Goal: Information Seeking & Learning: Learn about a topic

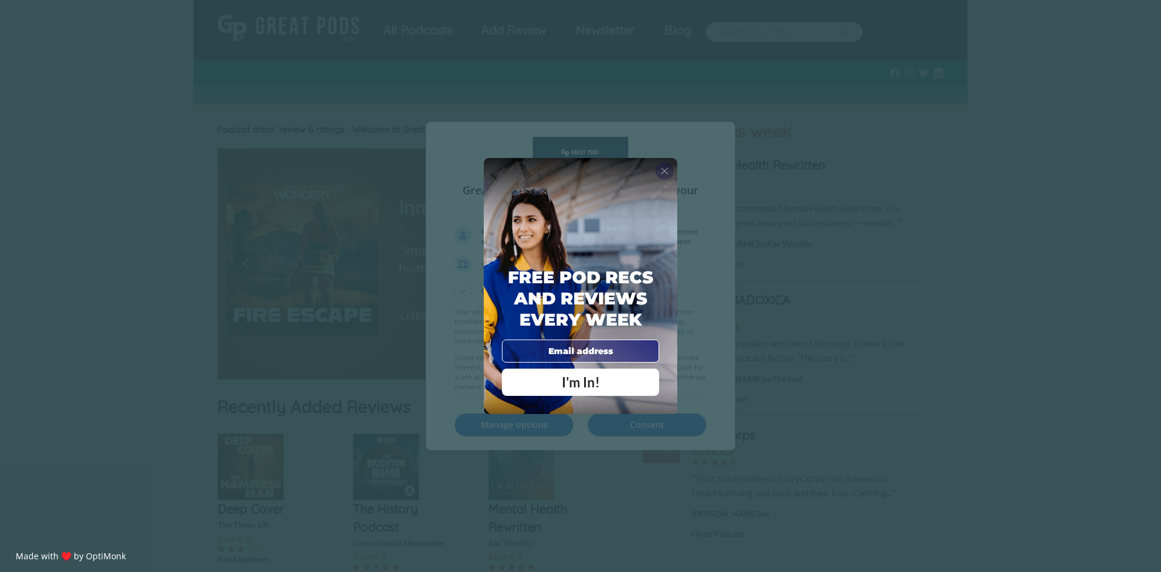
click at [672, 169] on div "X" at bounding box center [665, 170] width 18 height 18
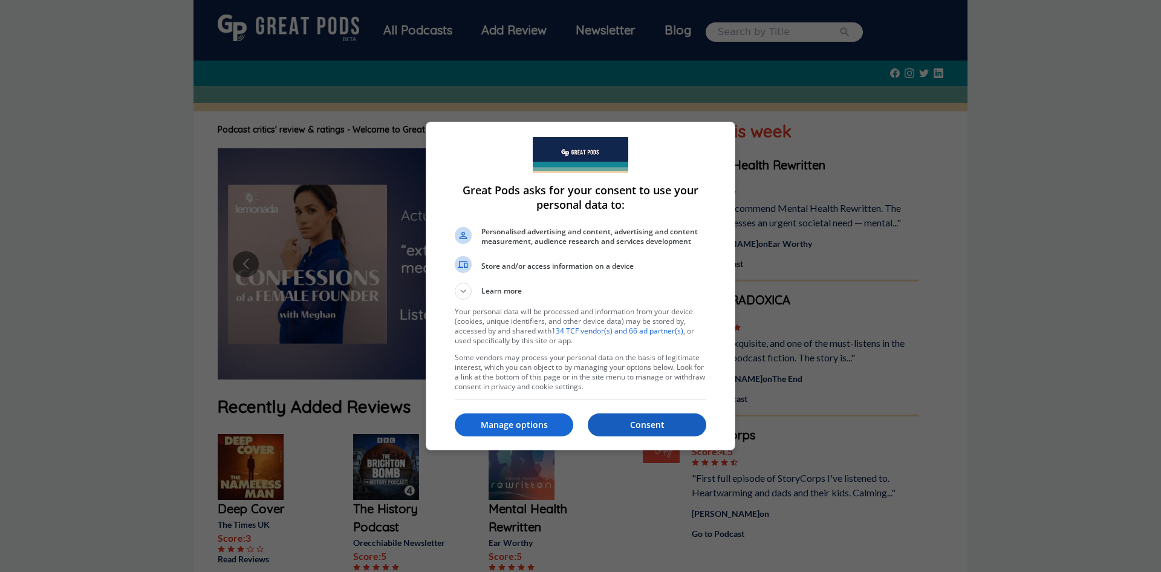
click at [640, 432] on button "Consent" at bounding box center [647, 424] width 119 height 23
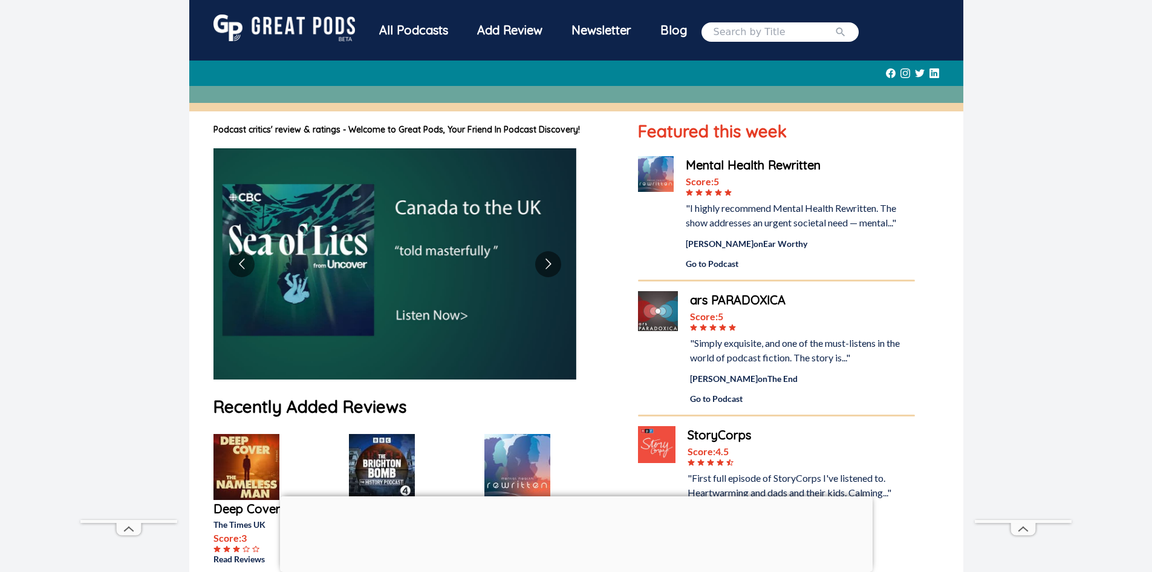
drag, startPoint x: 579, startPoint y: 484, endPoint x: 575, endPoint y: 490, distance: 6.9
click at [575, 496] on div at bounding box center [576, 496] width 593 height 0
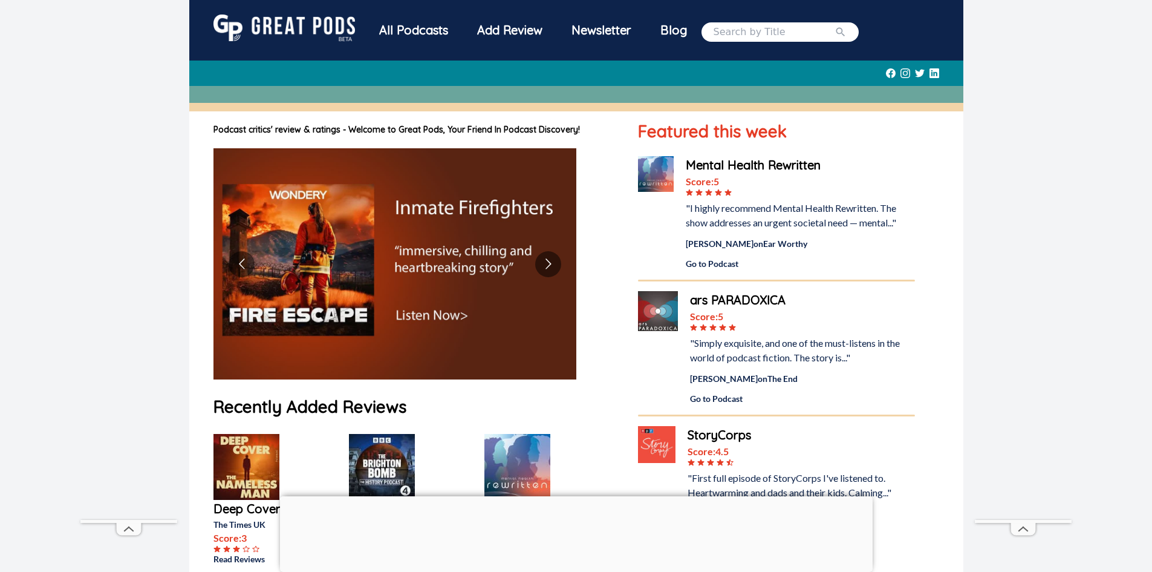
click at [575, 496] on div at bounding box center [576, 496] width 593 height 0
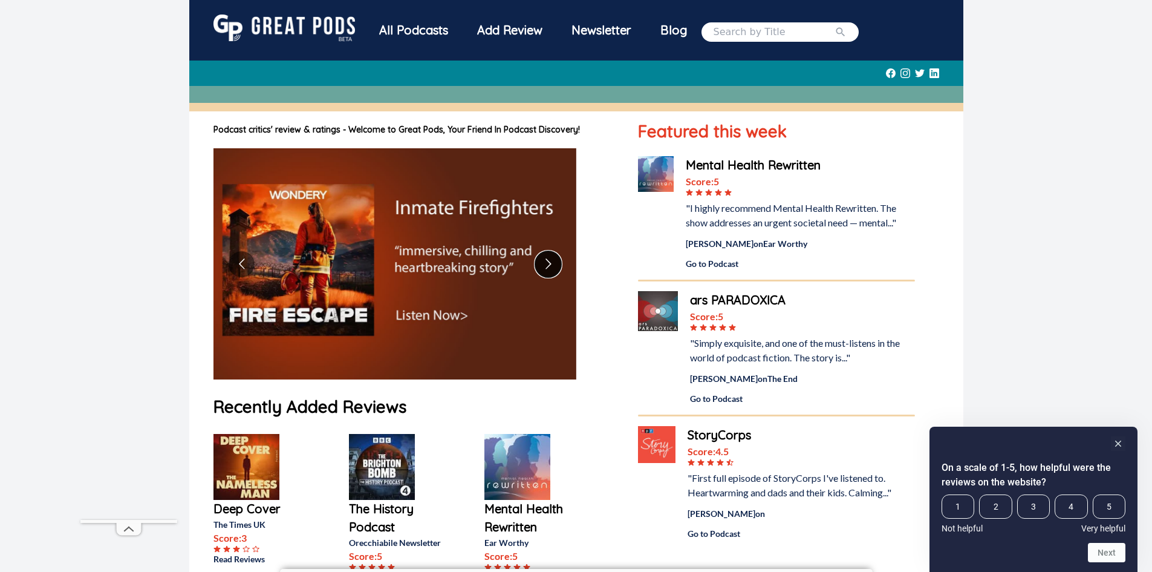
click at [555, 262] on button "Go to next slide" at bounding box center [548, 264] width 26 height 26
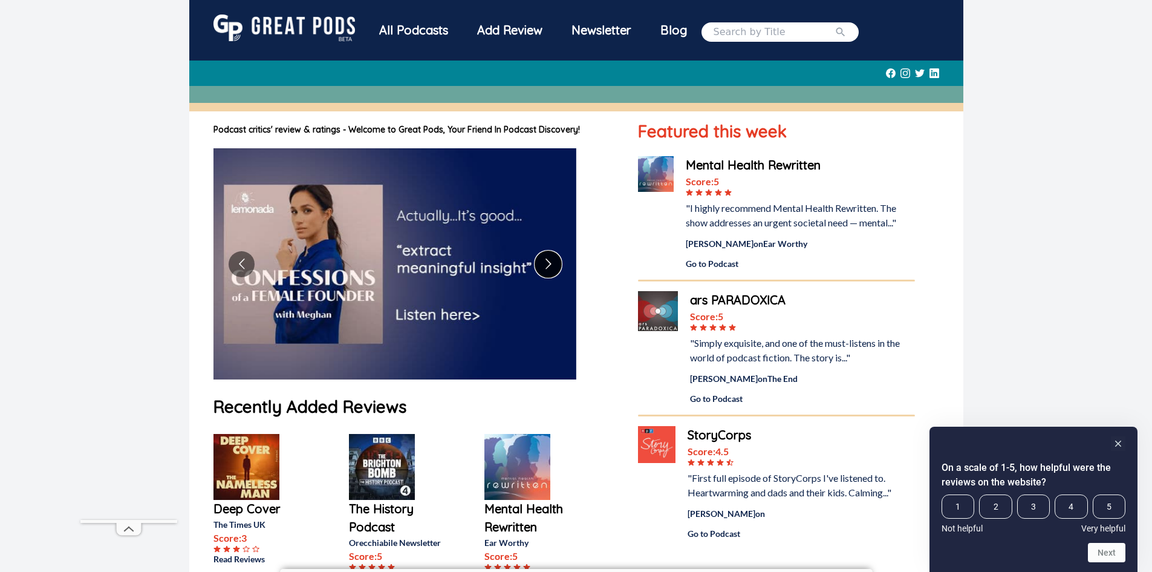
click at [555, 262] on button "Go to next slide" at bounding box center [548, 264] width 26 height 26
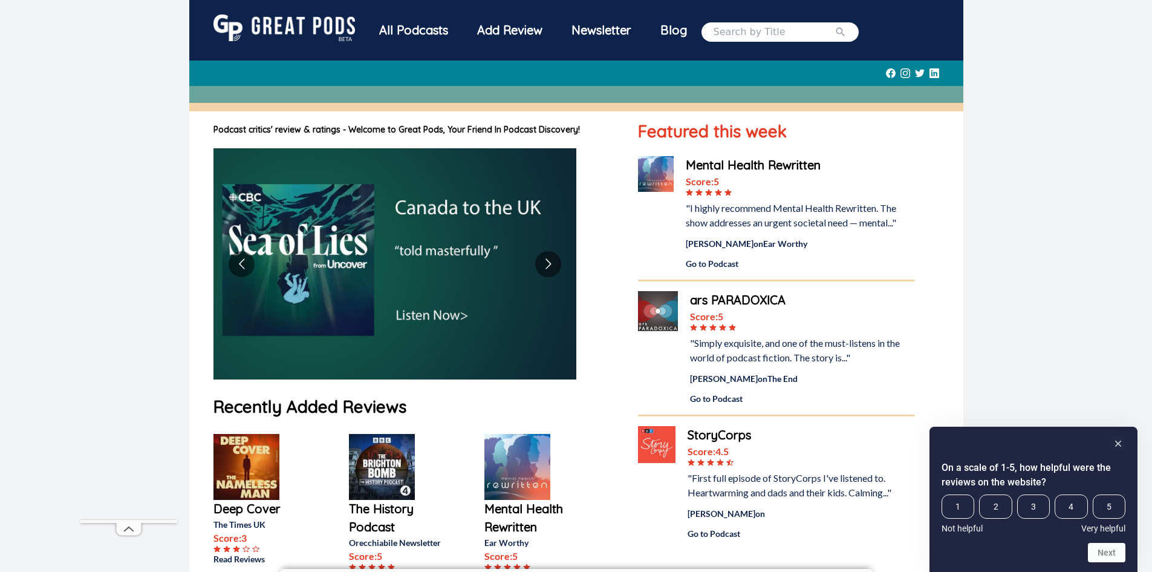
click at [754, 33] on input "search" at bounding box center [774, 32] width 121 height 15
type input "heavyweight"
click at [835, 25] on button "submit" at bounding box center [841, 32] width 12 height 15
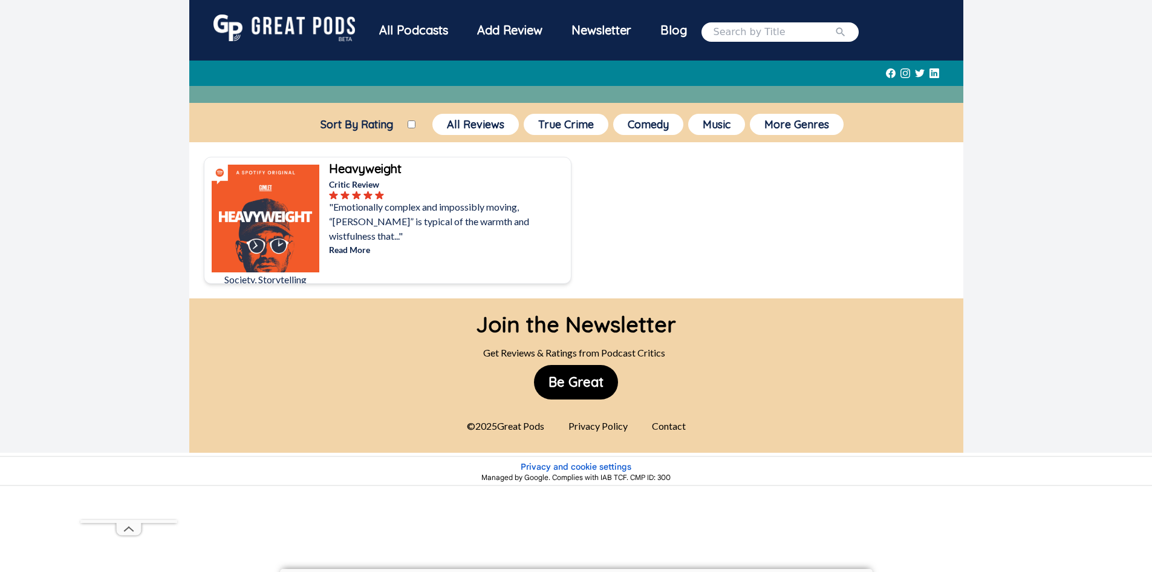
click at [394, 204] on p ""Emotionally complex and impossibly moving, “[PERSON_NAME]” is typical of the w…" at bounding box center [448, 222] width 239 height 44
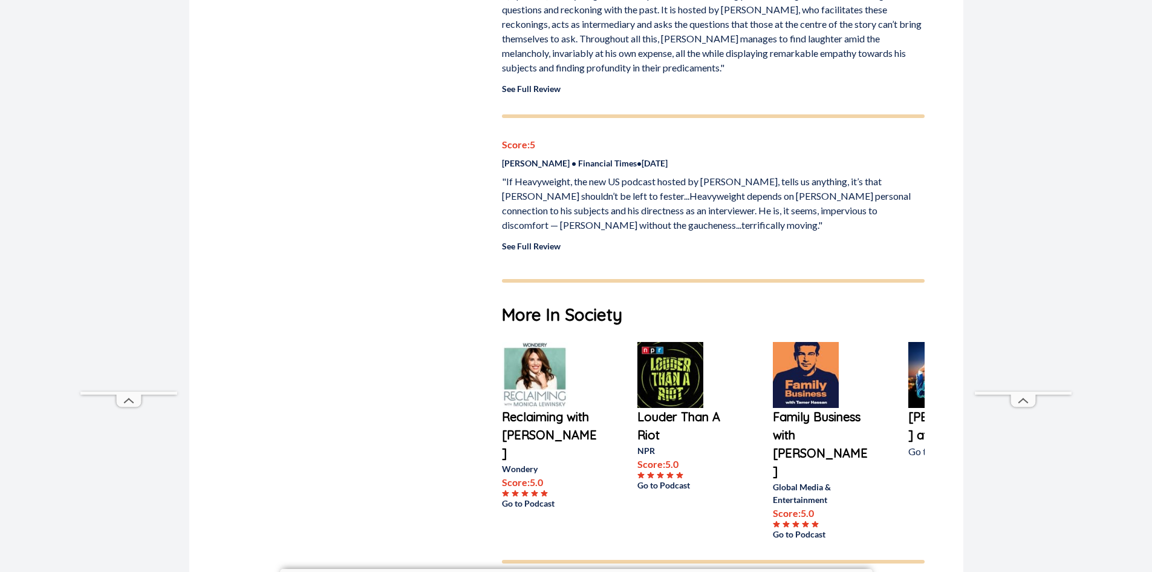
scroll to position [1563, 0]
click at [532, 341] on img at bounding box center [535, 374] width 66 height 66
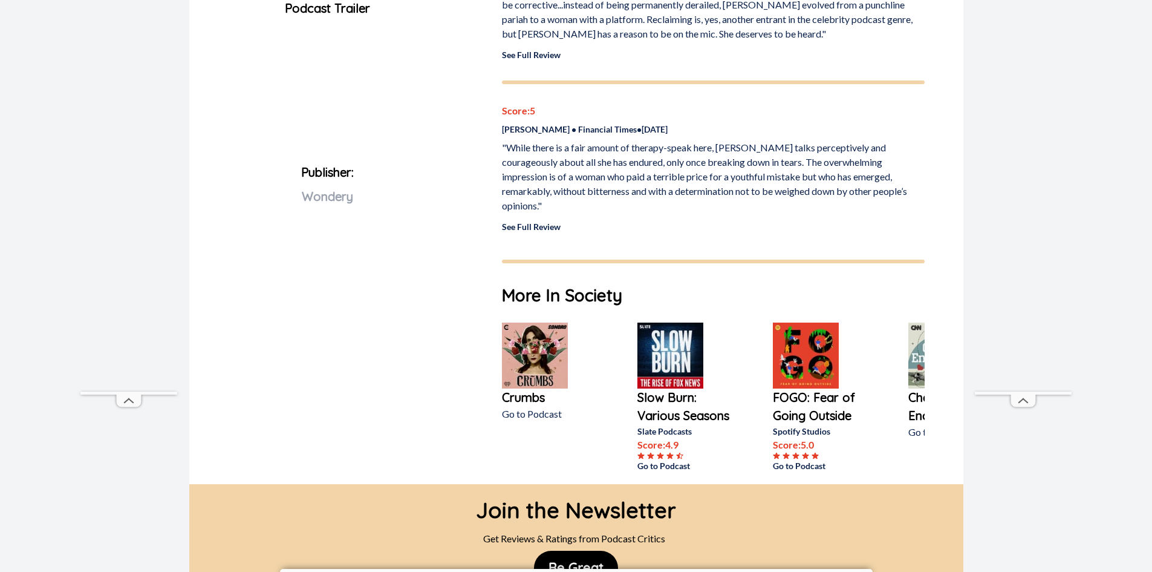
scroll to position [528, 0]
click at [641, 330] on img at bounding box center [670, 355] width 66 height 66
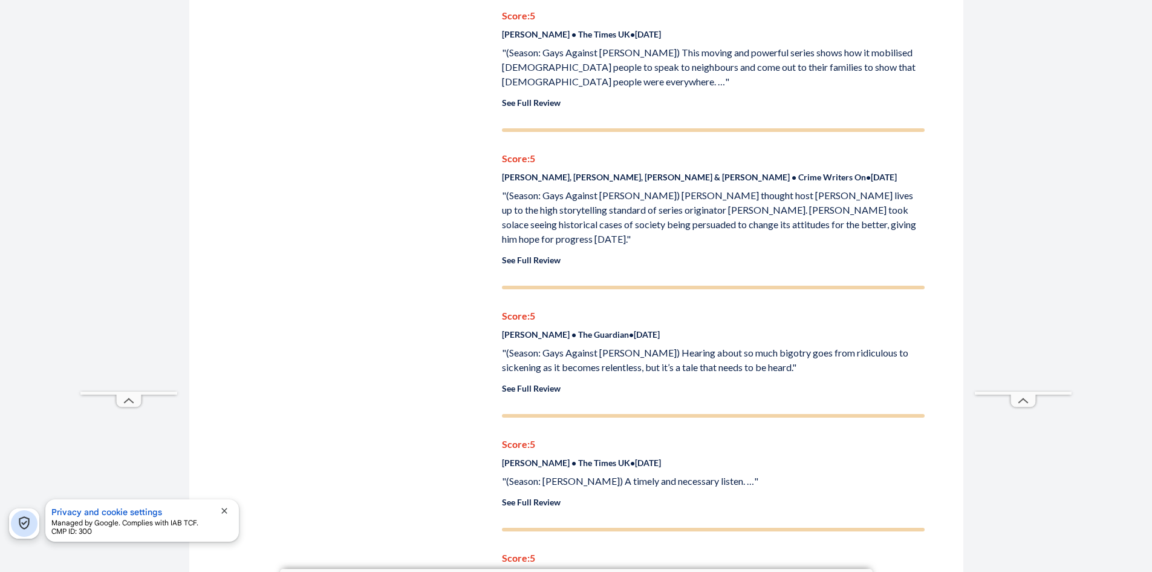
scroll to position [737, 0]
click at [505, 327] on p "[PERSON_NAME] • The Guardian • [DATE]" at bounding box center [713, 333] width 423 height 13
drag, startPoint x: 502, startPoint y: 304, endPoint x: 565, endPoint y: 301, distance: 63.0
click at [565, 327] on p "[PERSON_NAME] • The Guardian • [DATE]" at bounding box center [713, 333] width 423 height 13
copy p "[PERSON_NAME]"
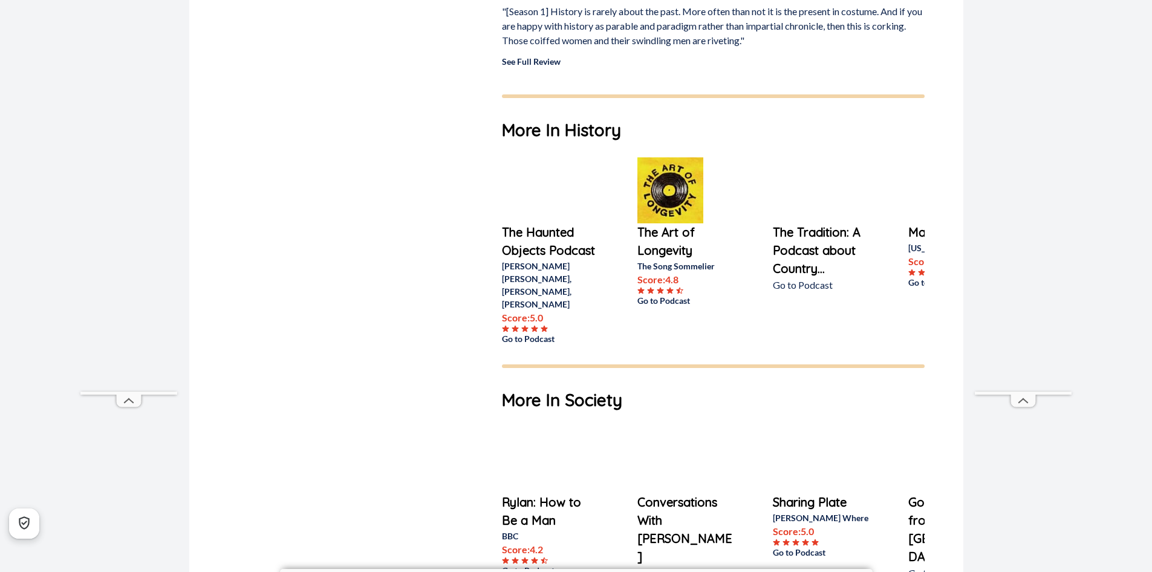
scroll to position [2650, 0]
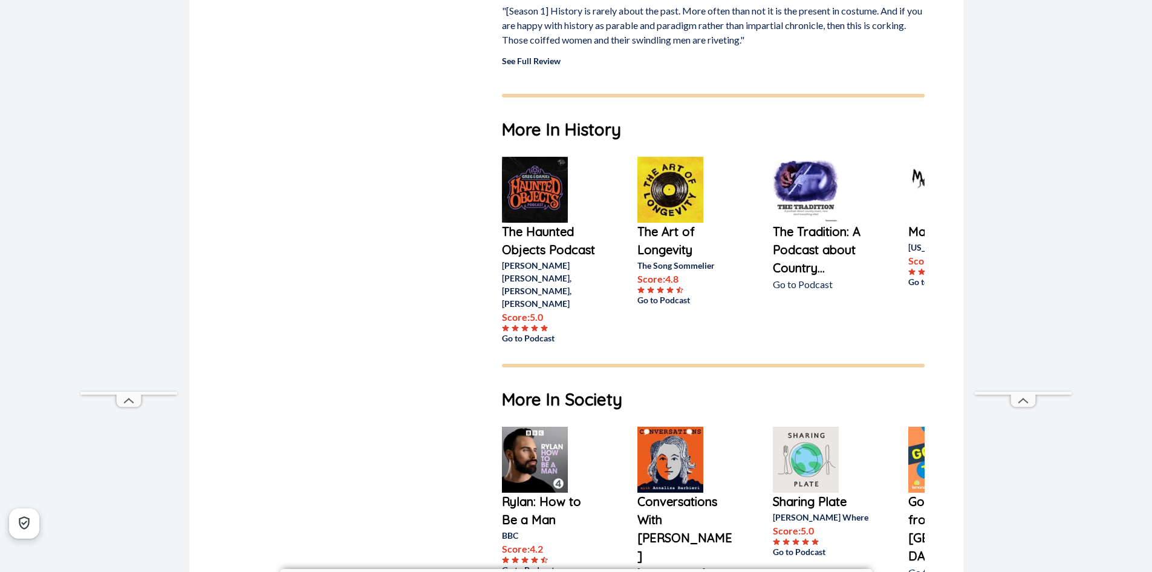
click at [556, 430] on img at bounding box center [535, 459] width 66 height 66
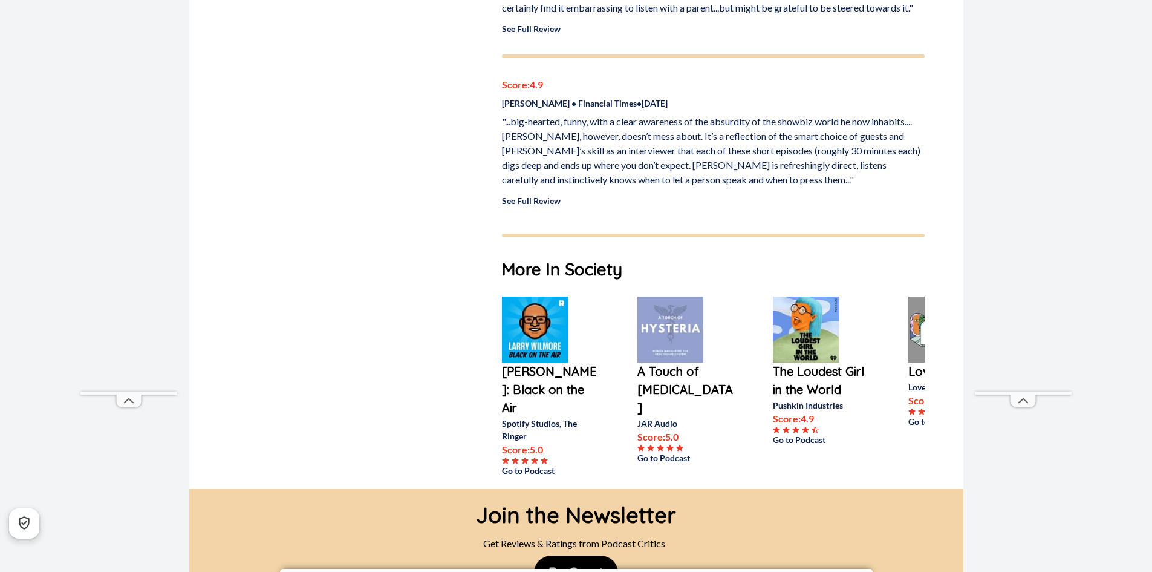
scroll to position [796, 0]
click at [814, 313] on img at bounding box center [806, 329] width 66 height 66
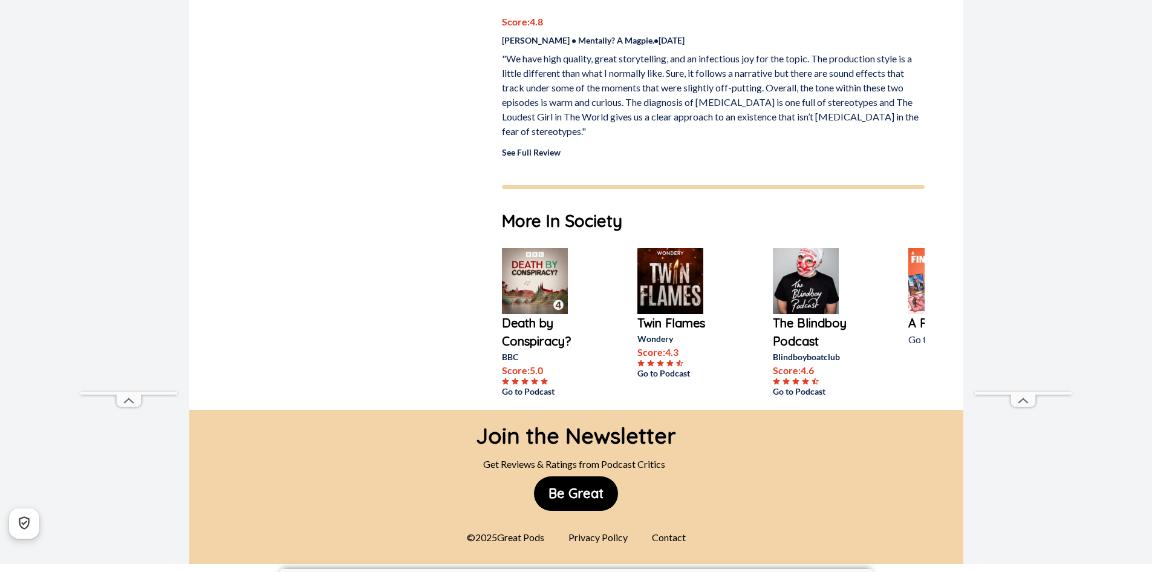
scroll to position [731, 0]
click at [665, 247] on img at bounding box center [670, 280] width 66 height 66
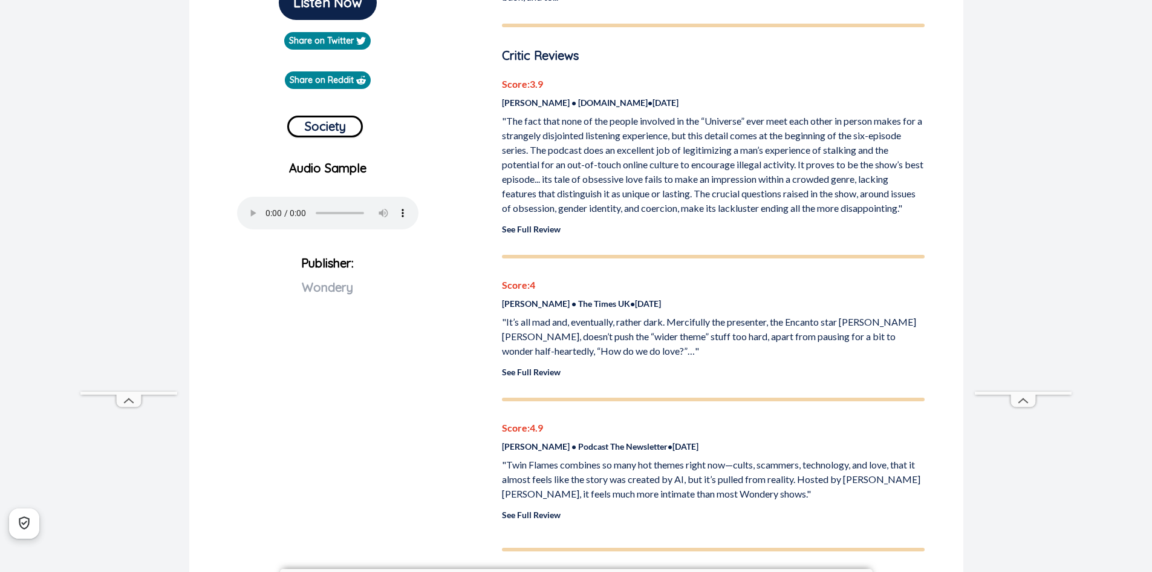
scroll to position [369, 0]
click at [540, 224] on link "See Full Review" at bounding box center [531, 228] width 59 height 10
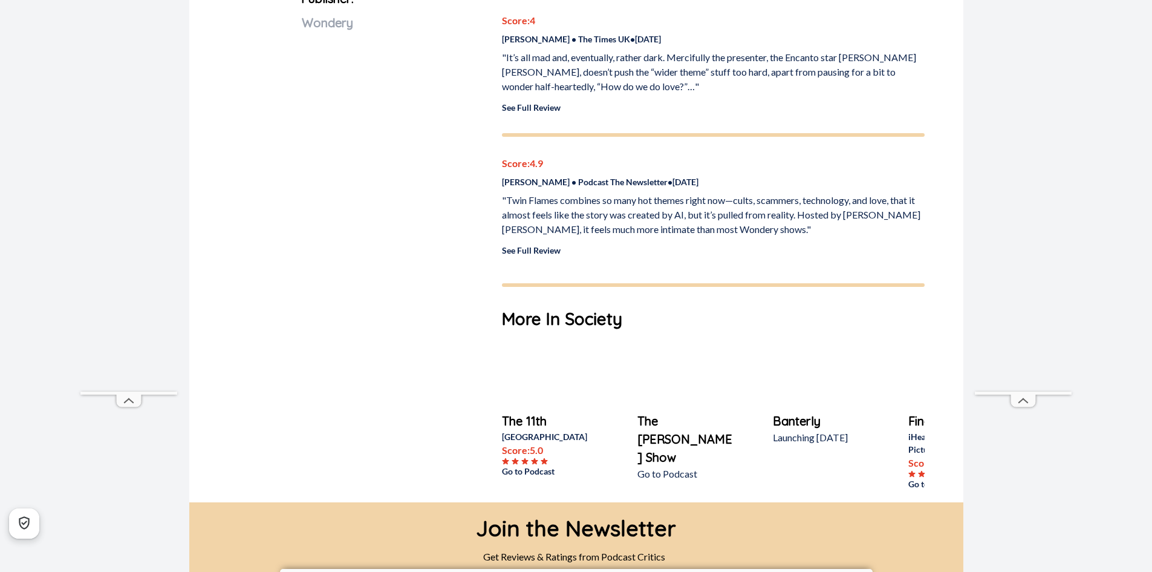
scroll to position [633, 0]
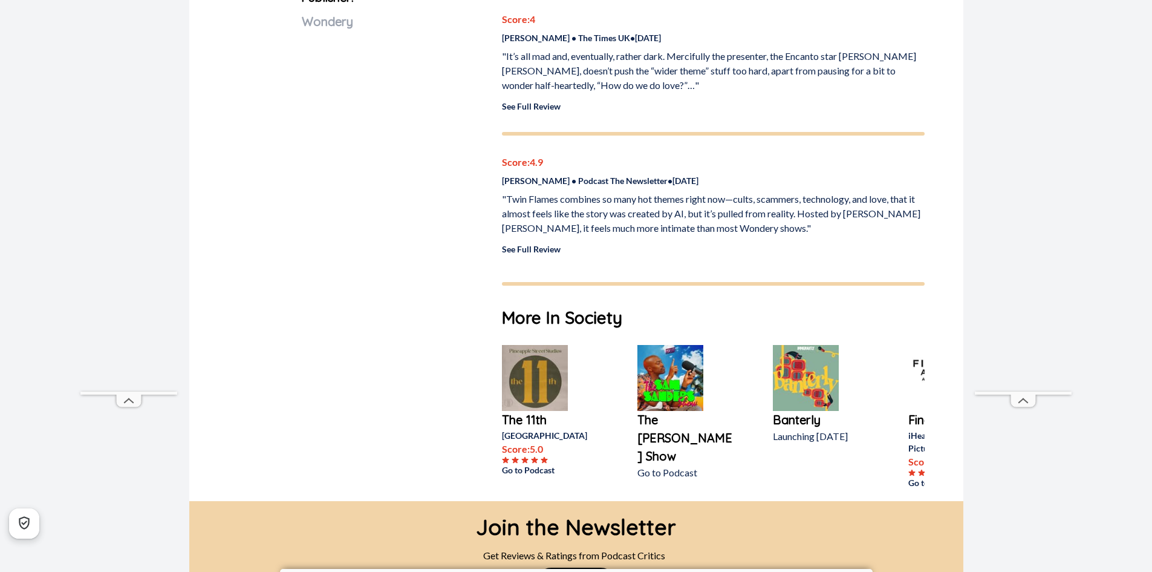
click at [568, 356] on link at bounding box center [550, 378] width 97 height 66
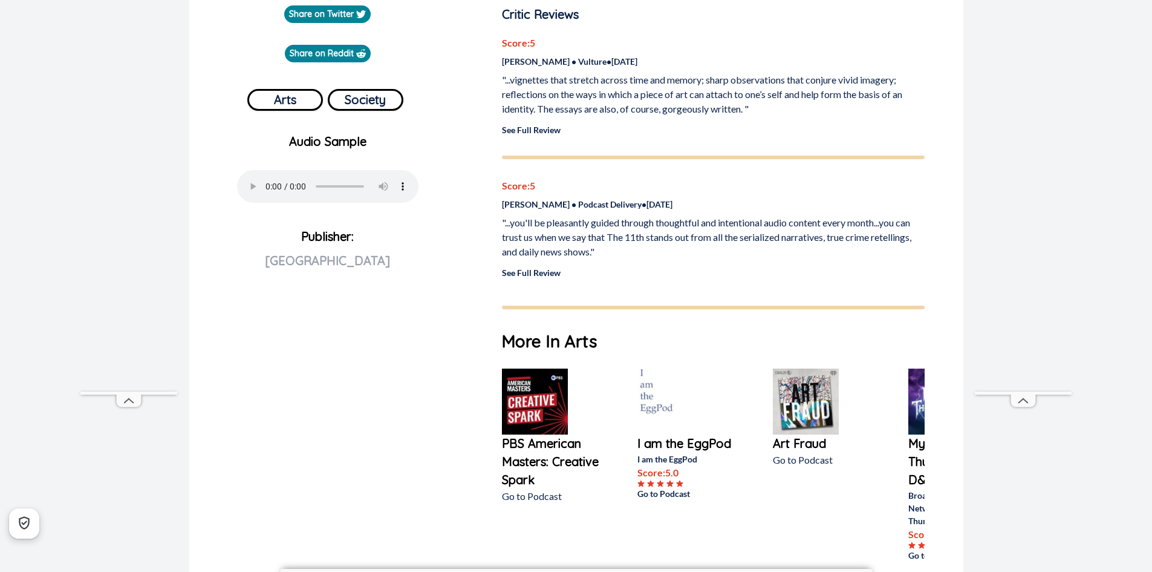
scroll to position [395, 0]
click at [807, 381] on img at bounding box center [806, 401] width 66 height 66
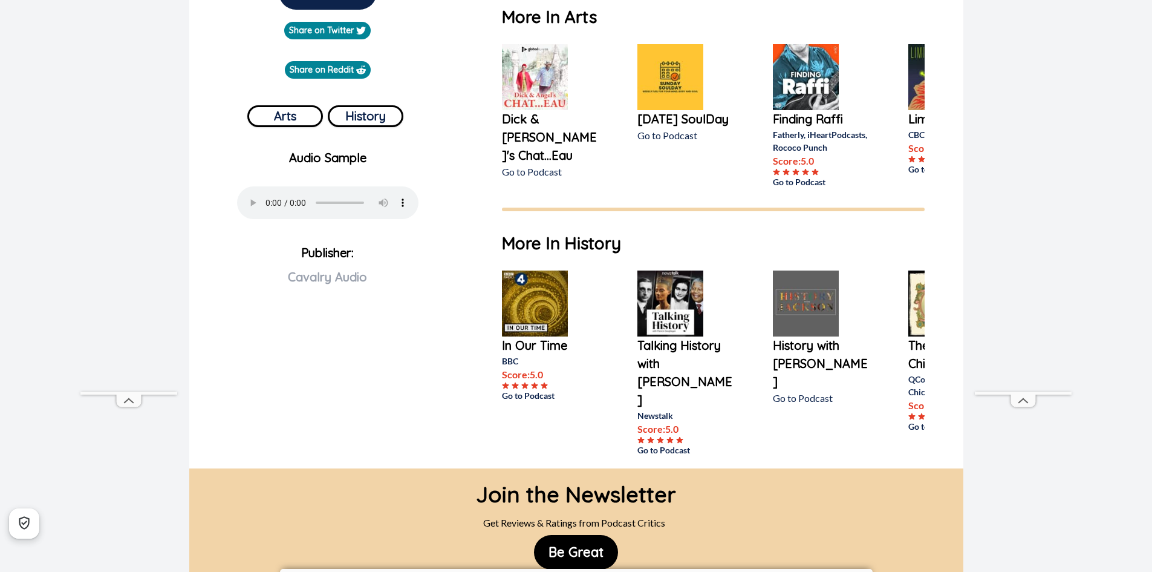
scroll to position [0, 80]
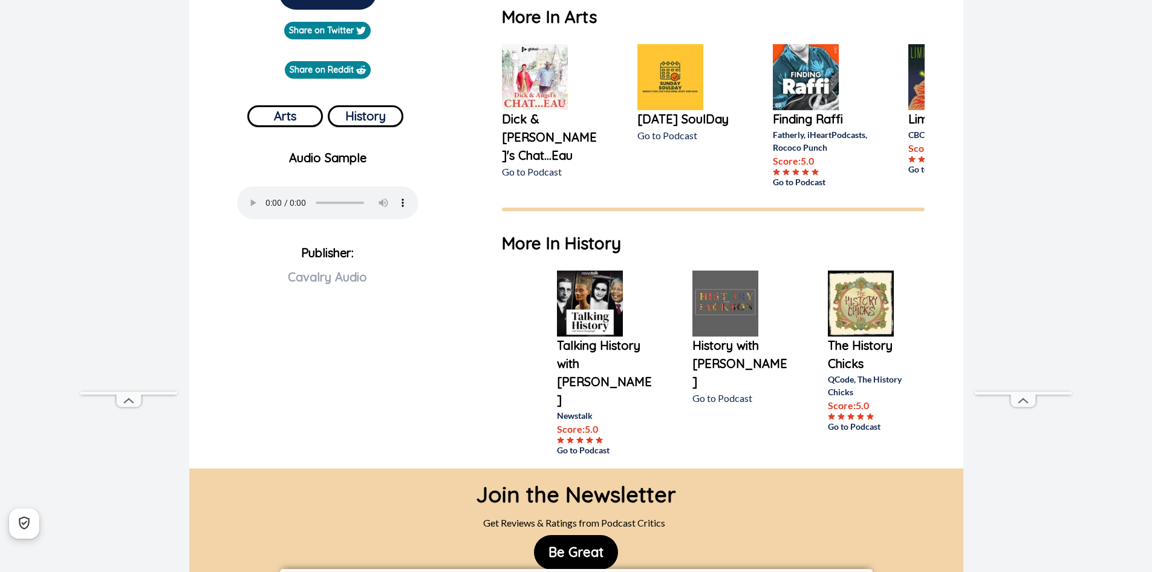
click at [859, 321] on img at bounding box center [861, 303] width 66 height 66
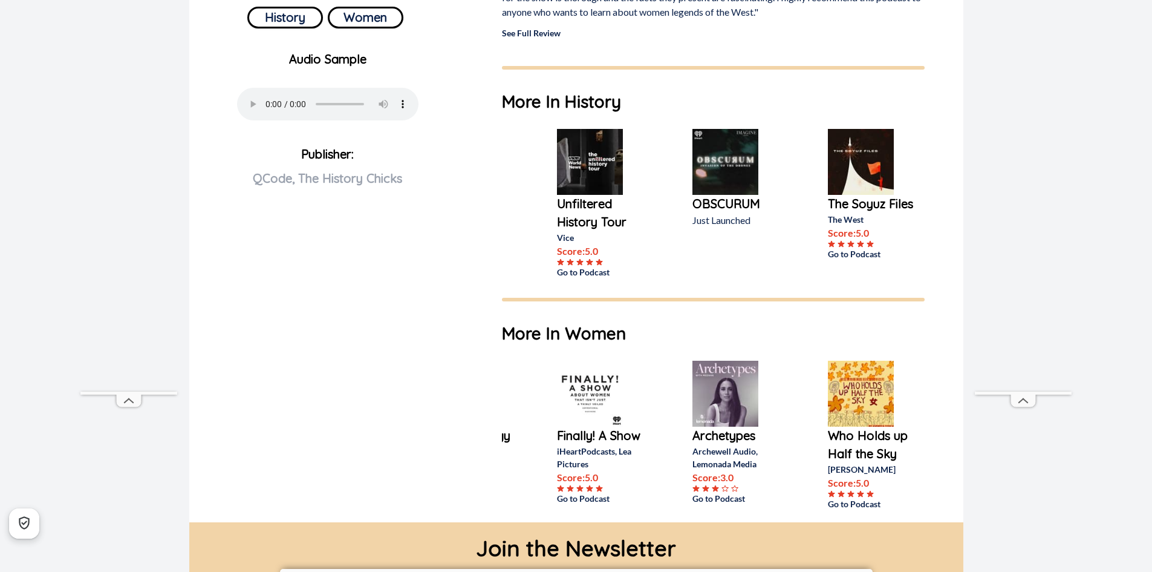
scroll to position [477, 0]
click at [759, 410] on link at bounding box center [740, 393] width 97 height 66
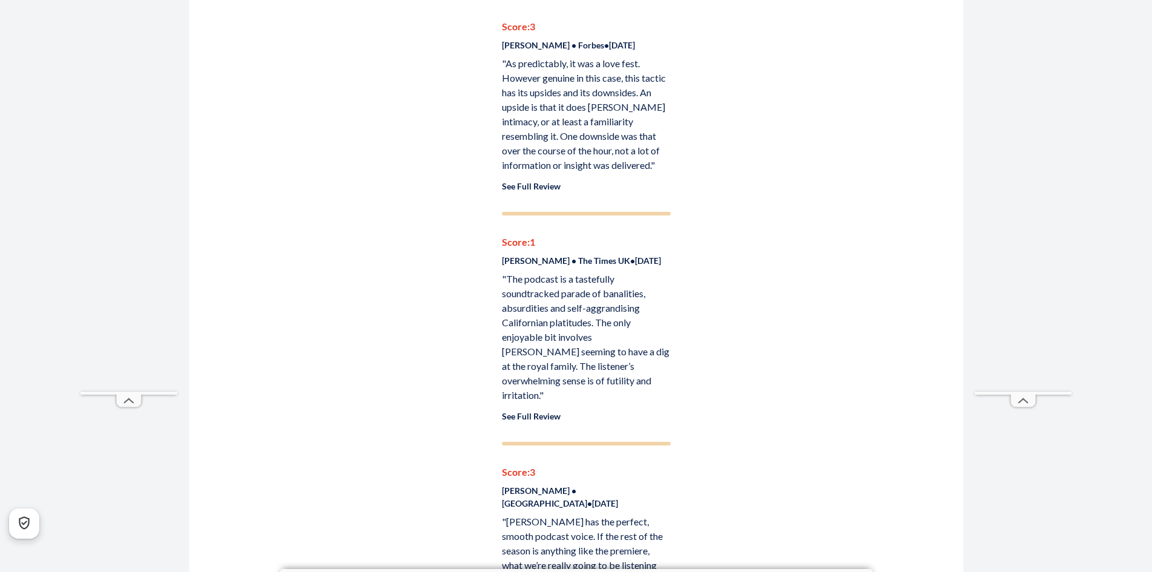
scroll to position [4794, 0]
